Goal: Contribute content: Add original content to the website for others to see

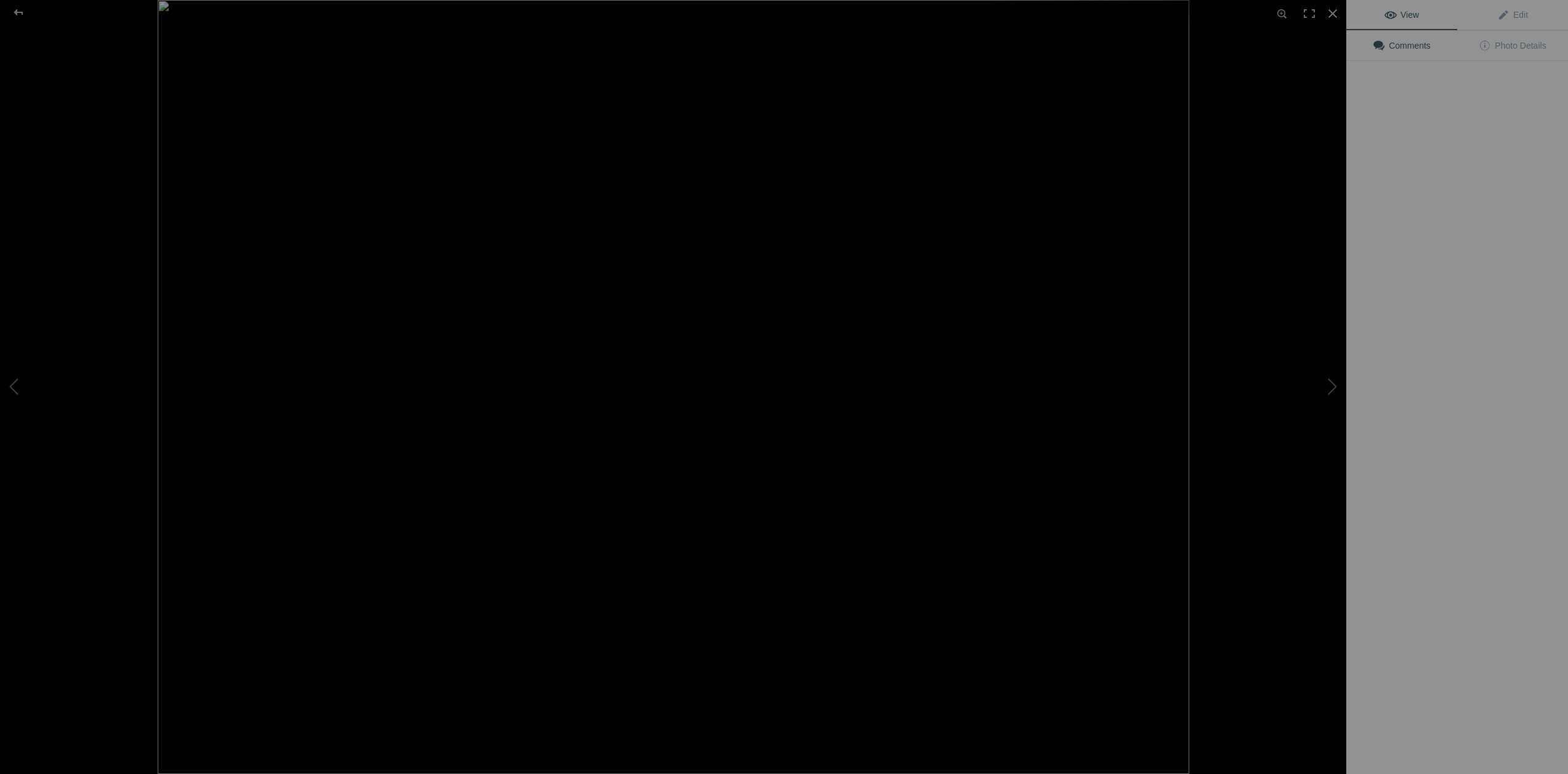
click at [361, 199] on img at bounding box center [673, 387] width 1031 height 774
click at [1513, 12] on span "Edit" at bounding box center [1513, 15] width 30 height 10
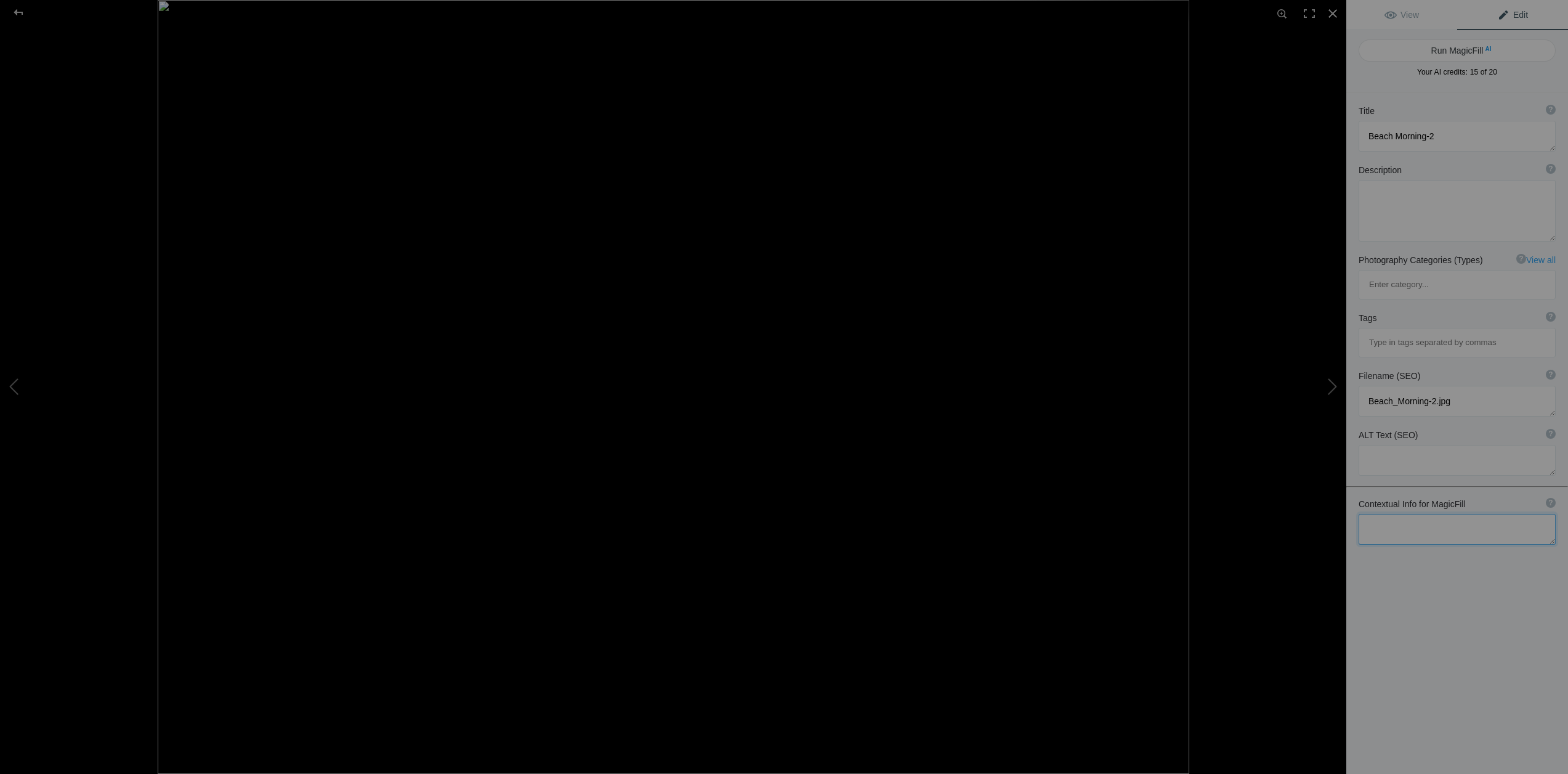
click at [1389, 514] on textarea at bounding box center [1457, 528] width 197 height 30
type textarea "Photographer at work on the pier in Los Alcázares photographing boats on a calm…"
click at [1453, 52] on button "Run MagicFill AI" at bounding box center [1457, 43] width 197 height 22
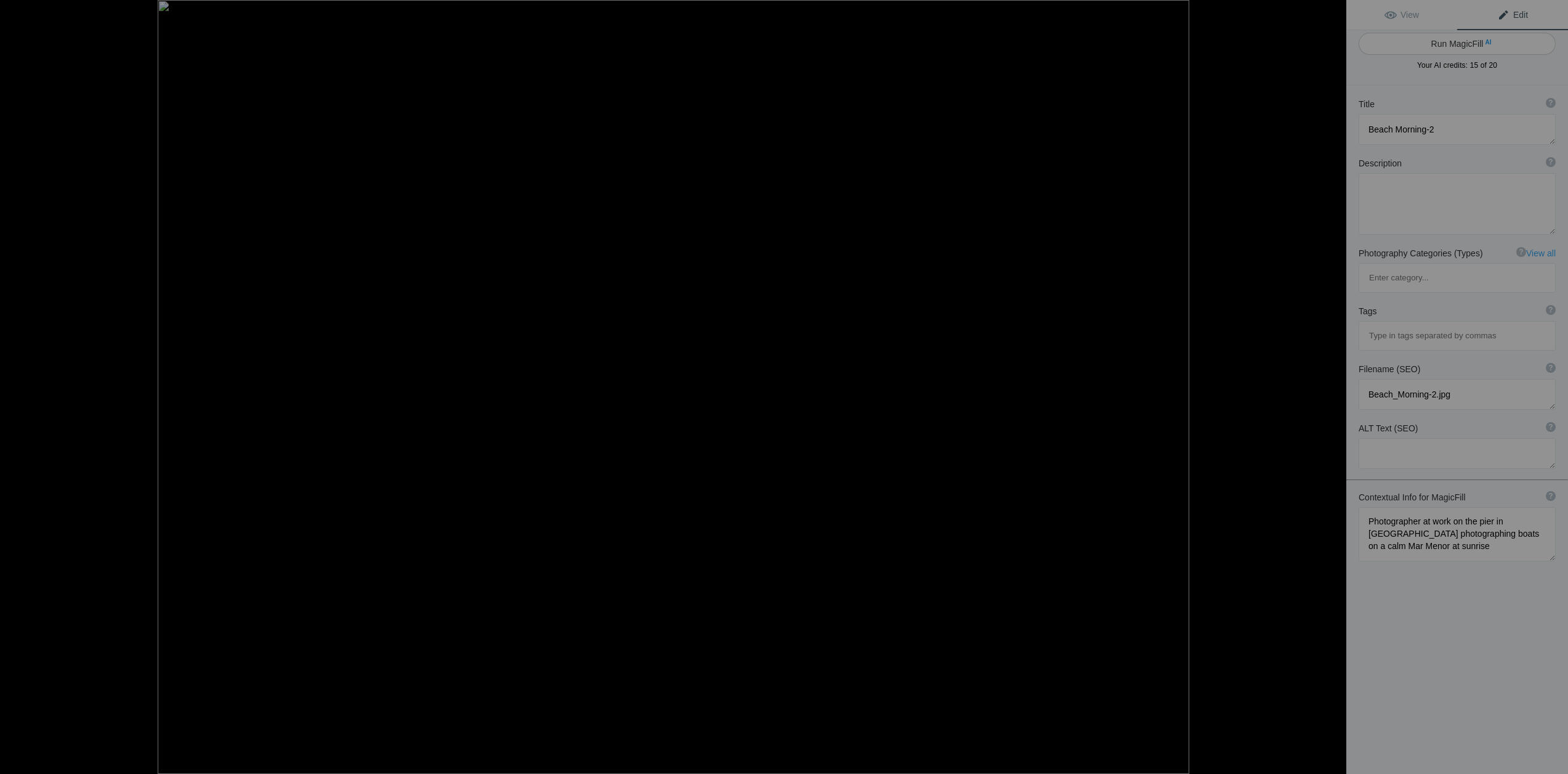
type textarea "Sunrise Serenity: Boats on Mar Menor"
type textarea "Experience the tranquil beauty of a sunrise over the calm waters of Mar Menor i…"
type textarea "sunrise-serenity-boats-mar-menor.jpg"
type textarea "A photographer capturing the sunrise over calm waters in Mar Menor, with boats …"
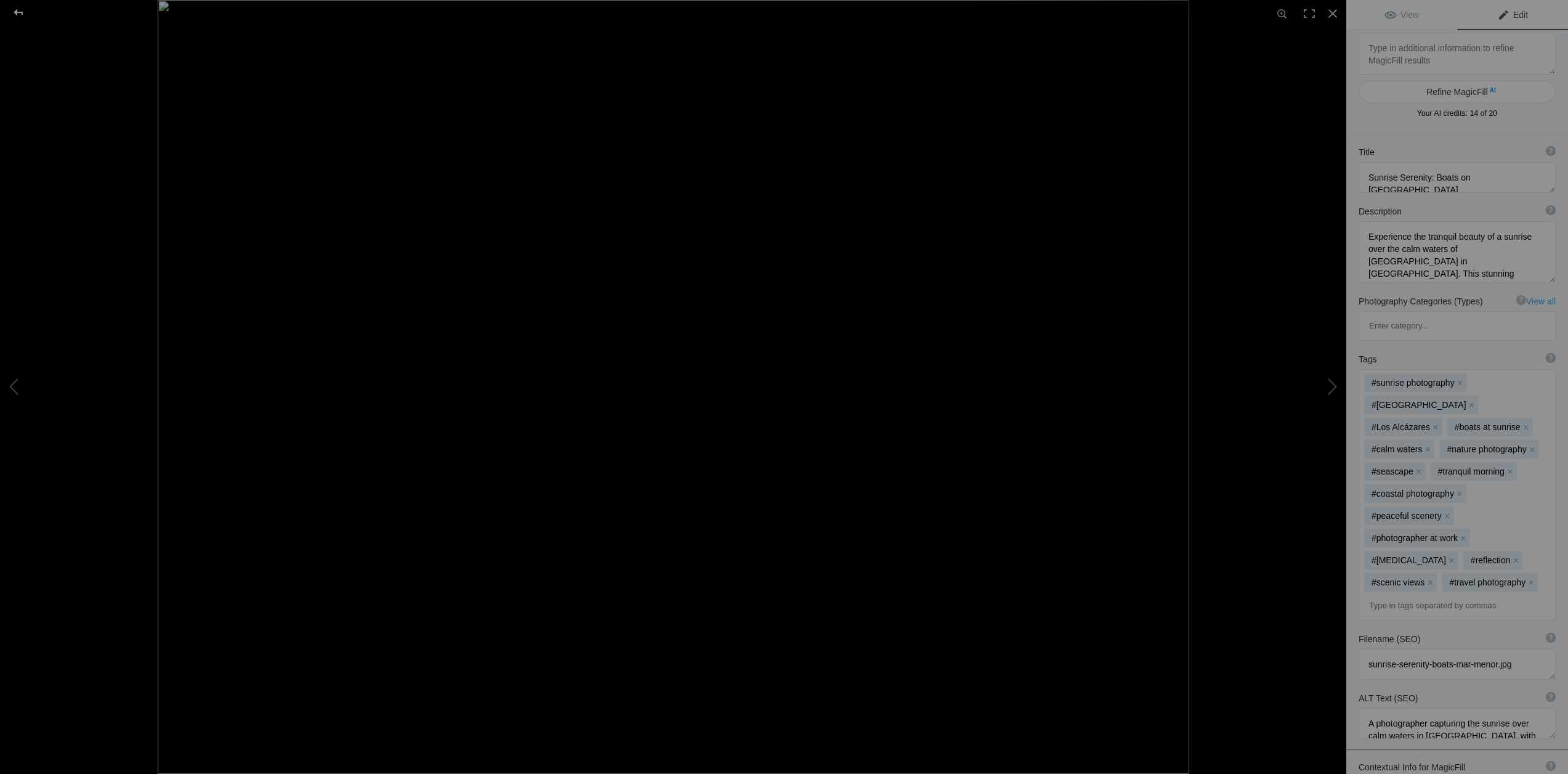
click at [18, 12] on div at bounding box center [18, 12] width 44 height 25
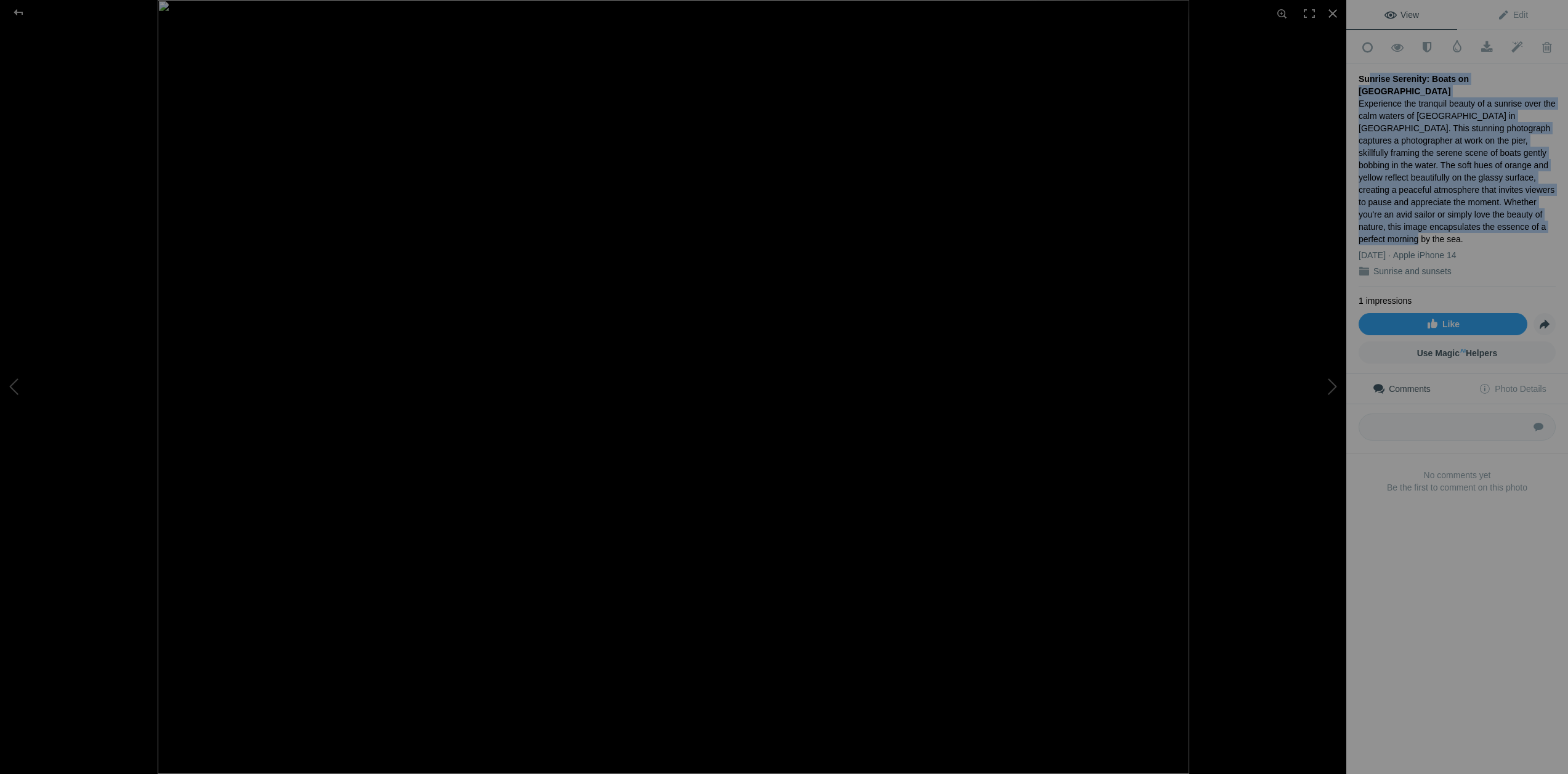
drag, startPoint x: 1362, startPoint y: 76, endPoint x: 1412, endPoint y: 208, distance: 141.2
click at [1412, 208] on div "Sunrise Serenity: Boats on Mar Menor Experience the tranquil beauty of a sunris…" at bounding box center [1457, 175] width 197 height 224
click at [1409, 212] on div "Experience the tranquil beauty of a sunrise over the calm waters of Mar Menor i…" at bounding box center [1457, 171] width 197 height 148
drag, startPoint x: 1359, startPoint y: 75, endPoint x: 1415, endPoint y: 214, distance: 149.9
click at [1415, 214] on div "Sunrise Serenity: Boats on Mar Menor Experience the tranquil beauty of a sunris…" at bounding box center [1457, 175] width 197 height 224
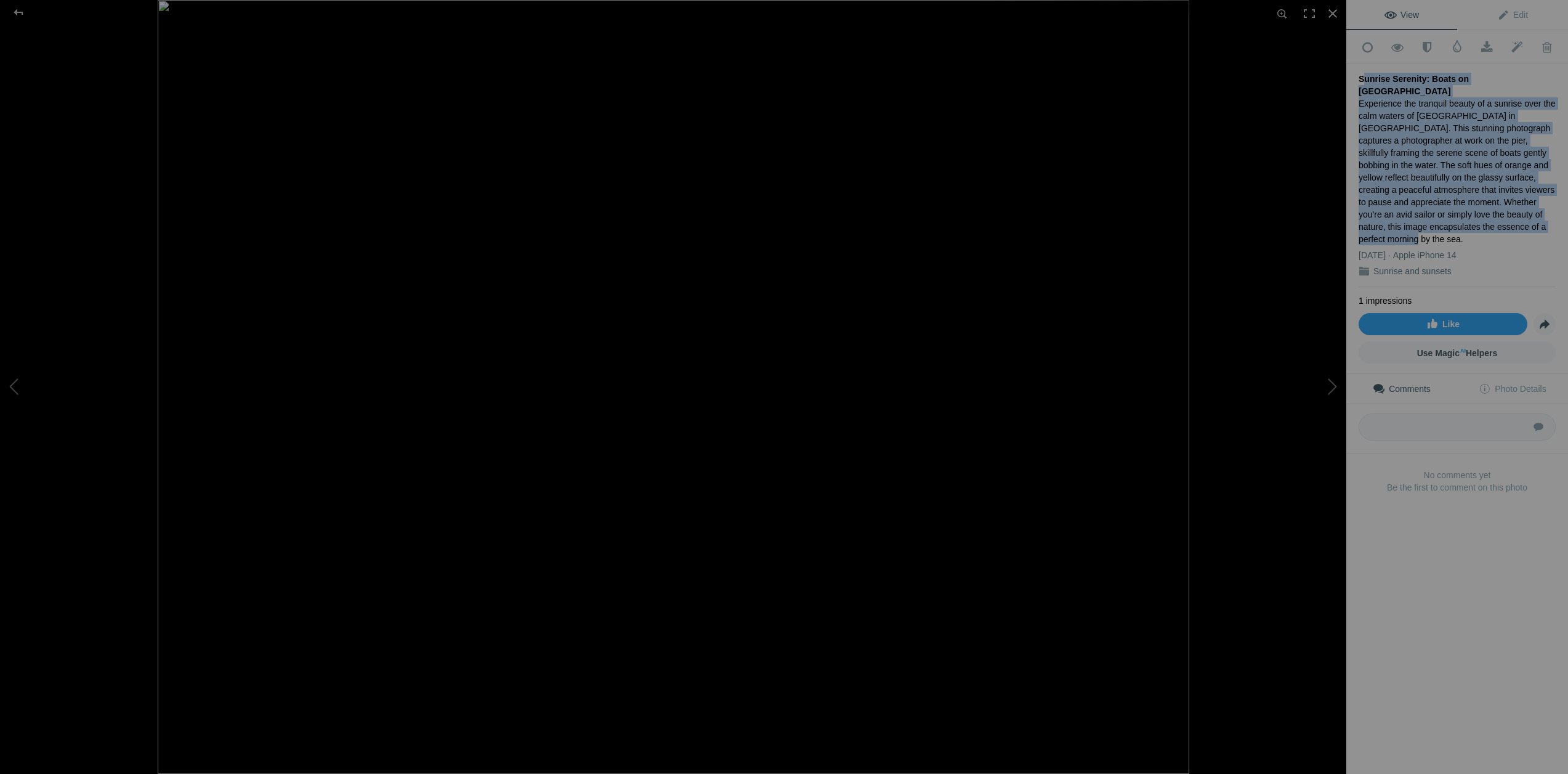
copy div "Sunrise Serenity: Boats on Mar Menor Experience the tranquil beauty of a sunris…"
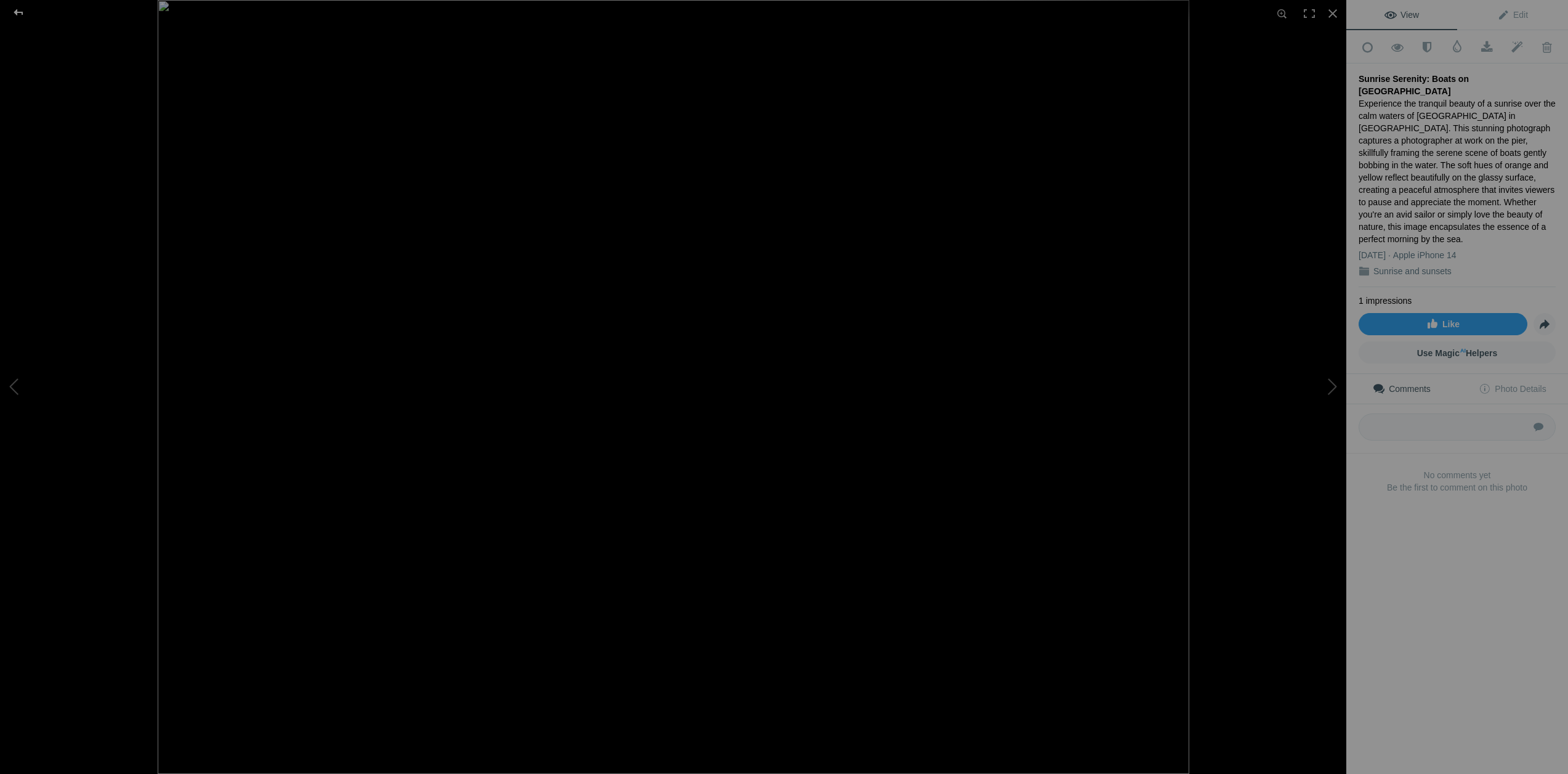
click at [19, 13] on div at bounding box center [18, 12] width 44 height 25
